Goal: Task Accomplishment & Management: Manage account settings

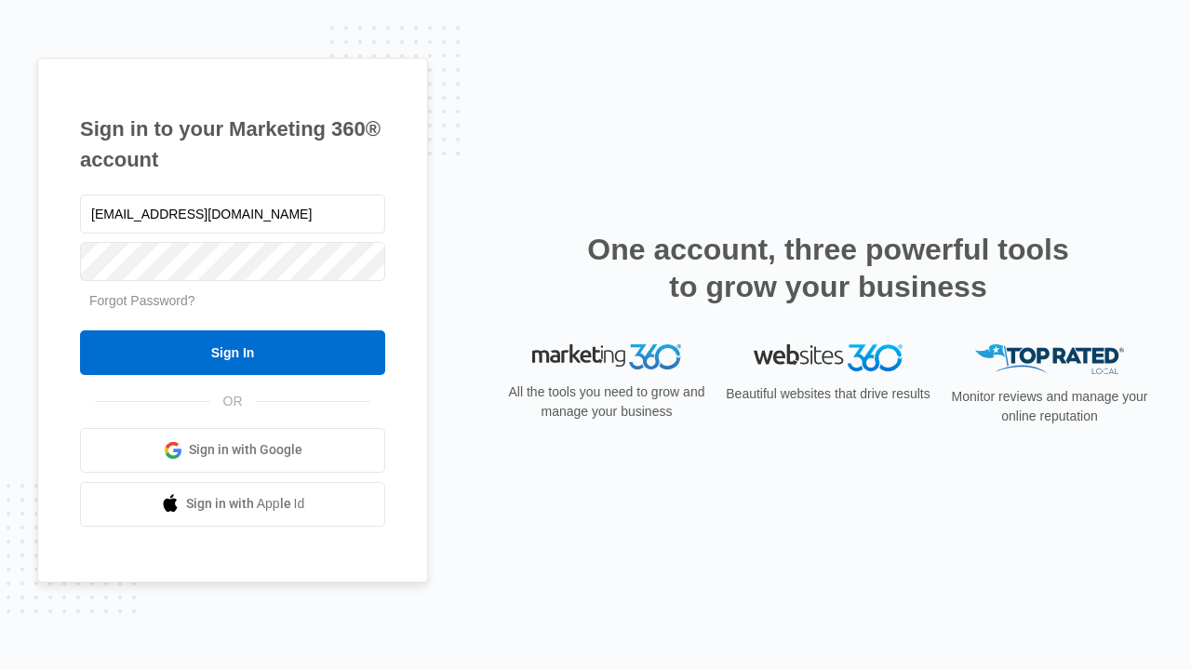
type input "dankie614@gmail.com"
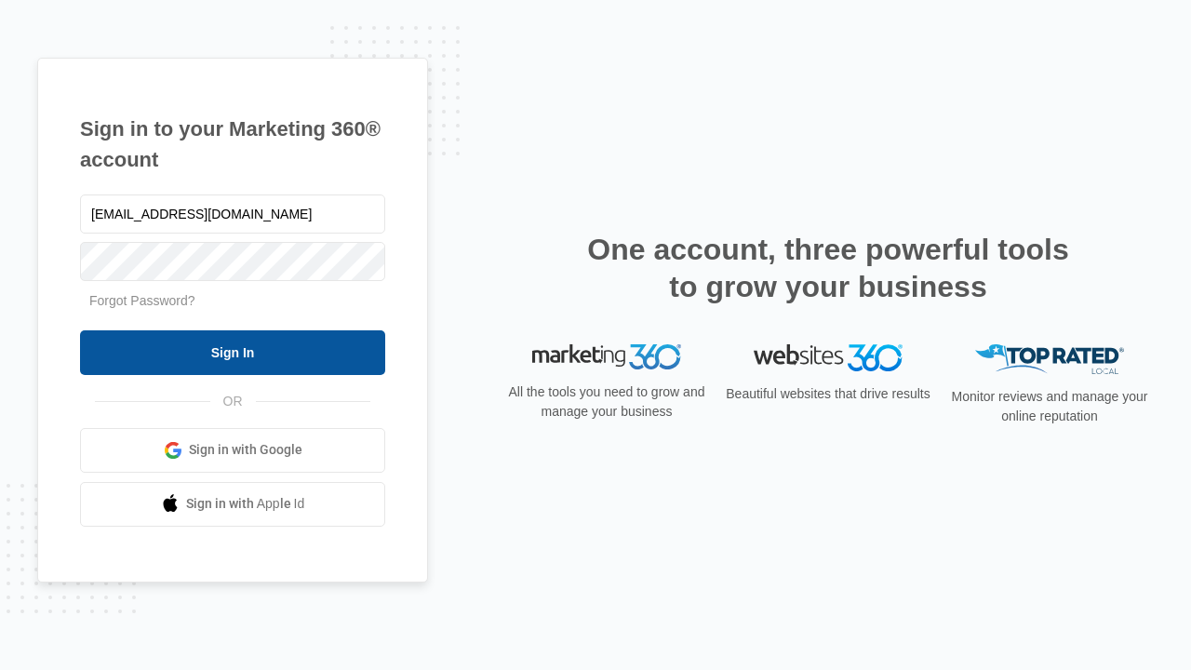
click at [233, 352] on input "Sign In" at bounding box center [232, 352] width 305 height 45
